Goal: Task Accomplishment & Management: Use online tool/utility

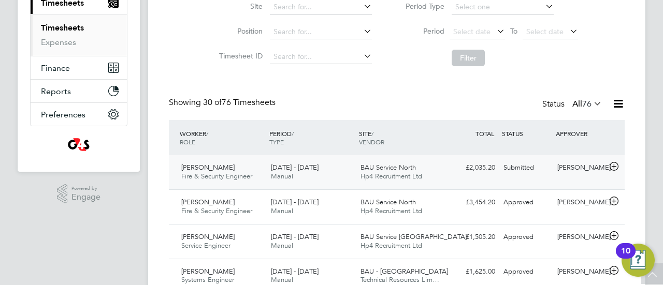
click at [236, 175] on span "Fire & Security Engineer" at bounding box center [216, 176] width 71 height 9
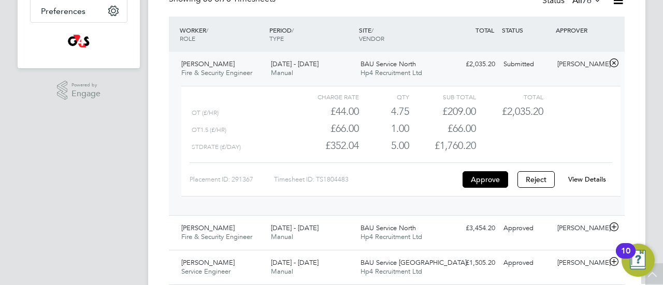
scroll to position [14, 0]
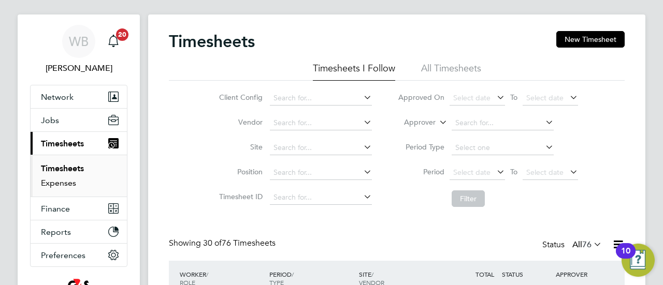
click at [67, 182] on link "Expenses" at bounding box center [58, 183] width 35 height 10
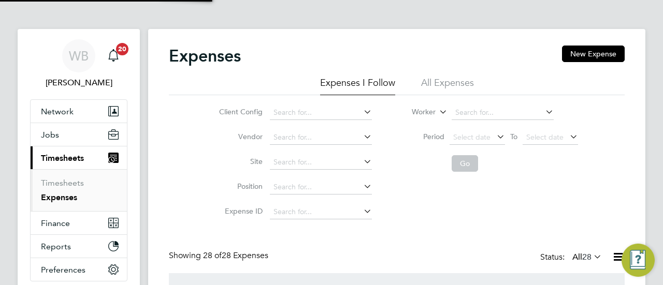
scroll to position [5, 5]
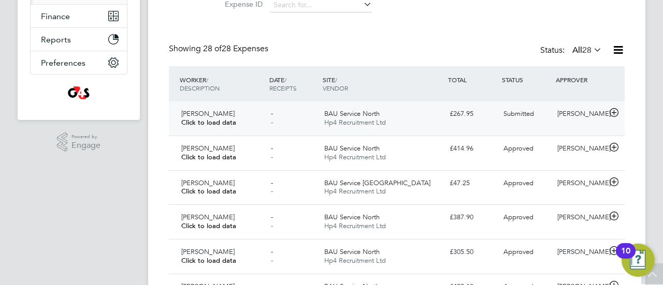
click at [216, 123] on span "Click to load data" at bounding box center [208, 122] width 55 height 9
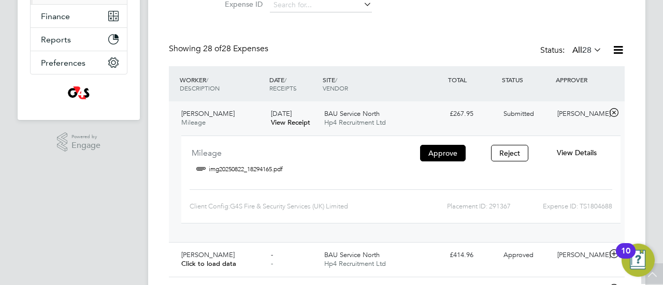
click at [242, 170] on link "img20250822_18294165.pdf" at bounding box center [246, 170] width 74 height 16
click at [569, 155] on span "View Details" at bounding box center [576, 152] width 40 height 9
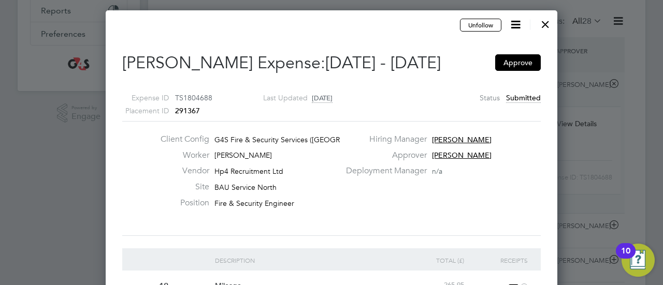
scroll to position [207, 0]
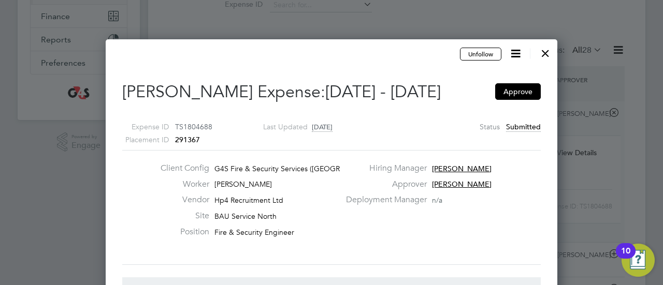
click at [547, 57] on div at bounding box center [545, 50] width 19 height 19
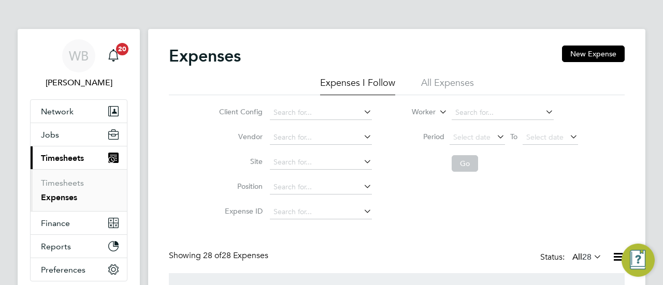
scroll to position [5, 5]
